Goal: Check status: Check status

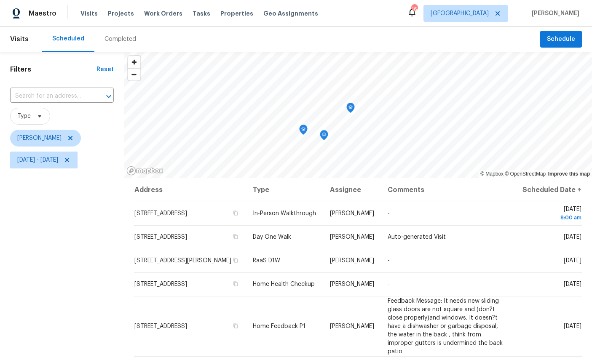
click at [350, 110] on icon "Map marker" at bounding box center [351, 108] width 8 height 10
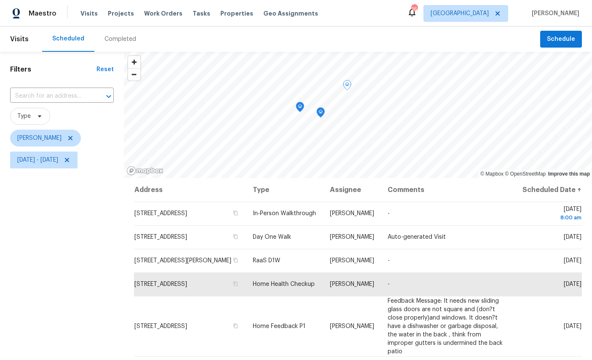
click at [296, 111] on icon "Map marker" at bounding box center [300, 107] width 8 height 10
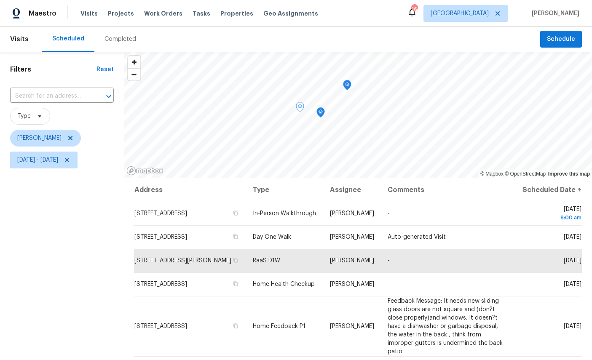
click at [320, 114] on icon "Map marker" at bounding box center [321, 113] width 8 height 10
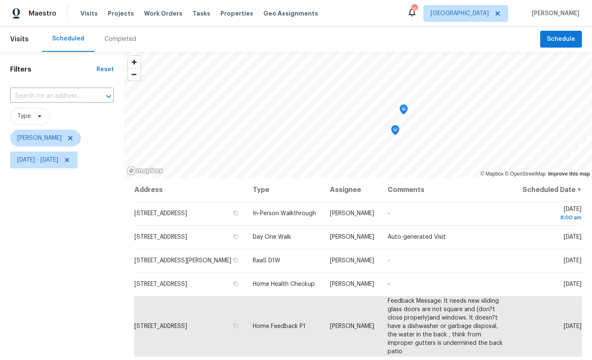
click at [395, 131] on icon "Map marker" at bounding box center [395, 131] width 8 height 10
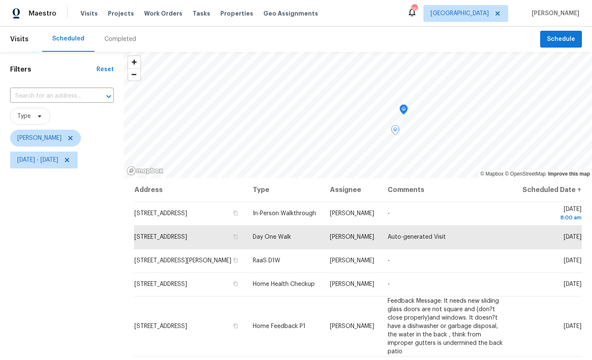
click at [401, 106] on icon "Map marker" at bounding box center [404, 110] width 8 height 10
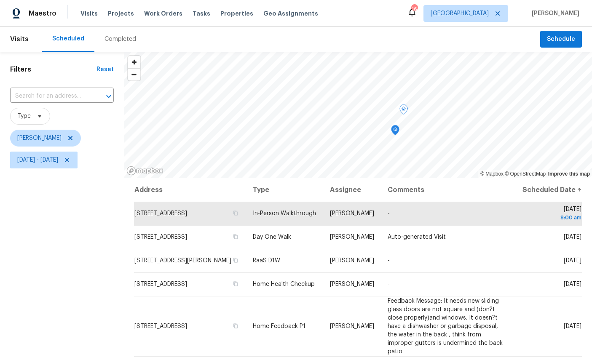
click at [394, 131] on icon "Map marker" at bounding box center [395, 131] width 8 height 10
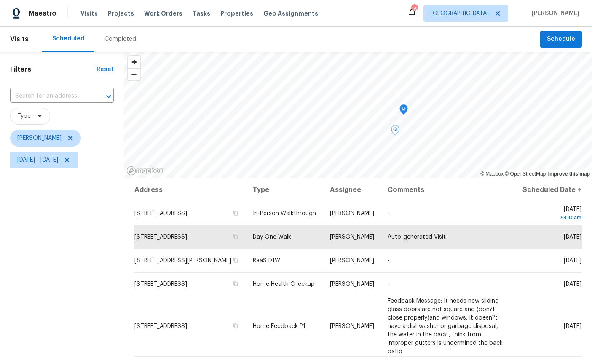
click at [403, 107] on icon "Map marker" at bounding box center [404, 110] width 8 height 10
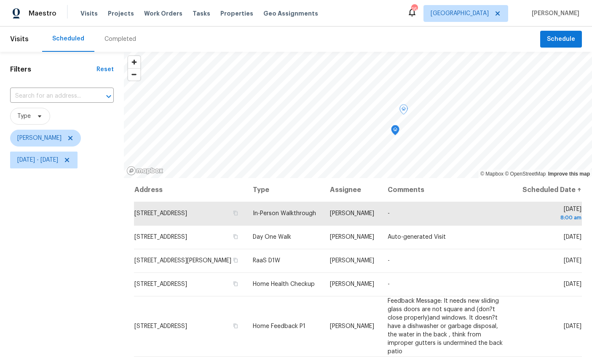
click at [393, 129] on icon "Map marker" at bounding box center [395, 129] width 4 height 2
